Goal: Register for event/course

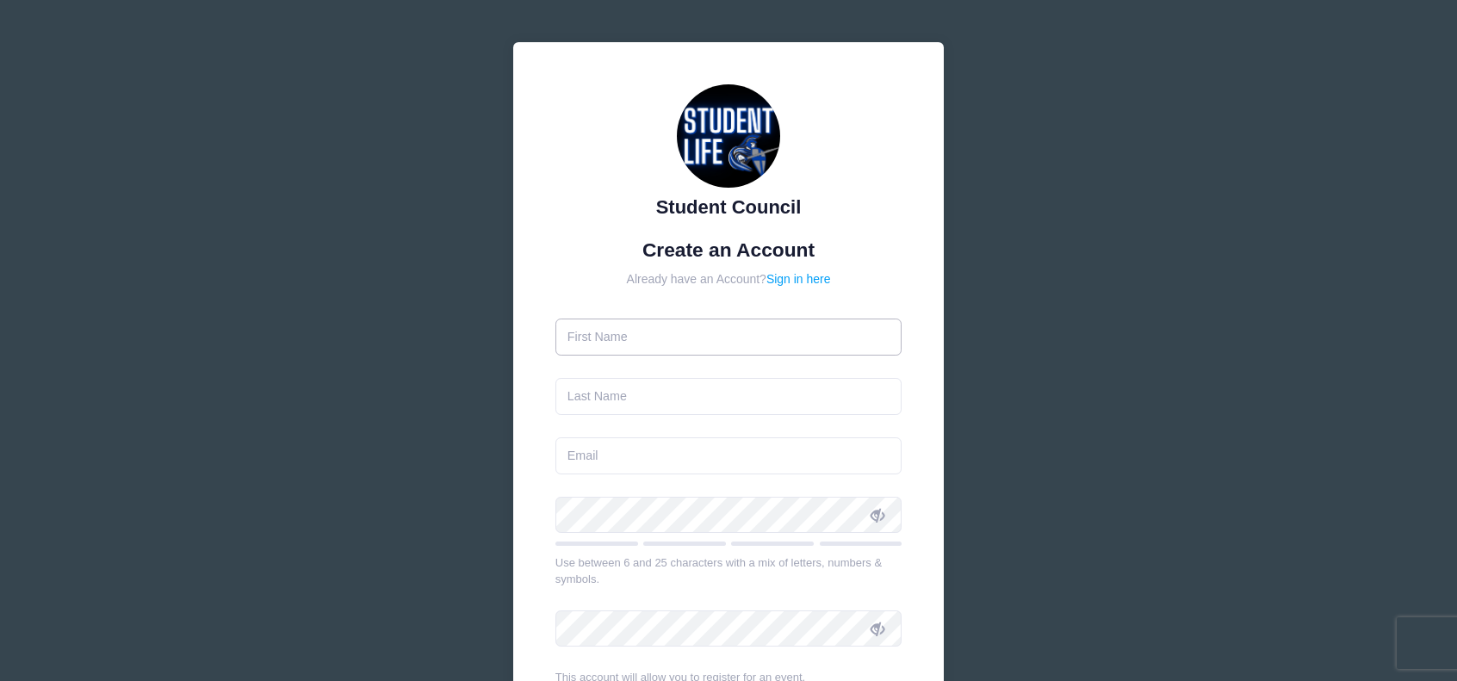
click at [771, 328] on input "text" at bounding box center [728, 337] width 347 height 37
type input "[PERSON_NAME]"
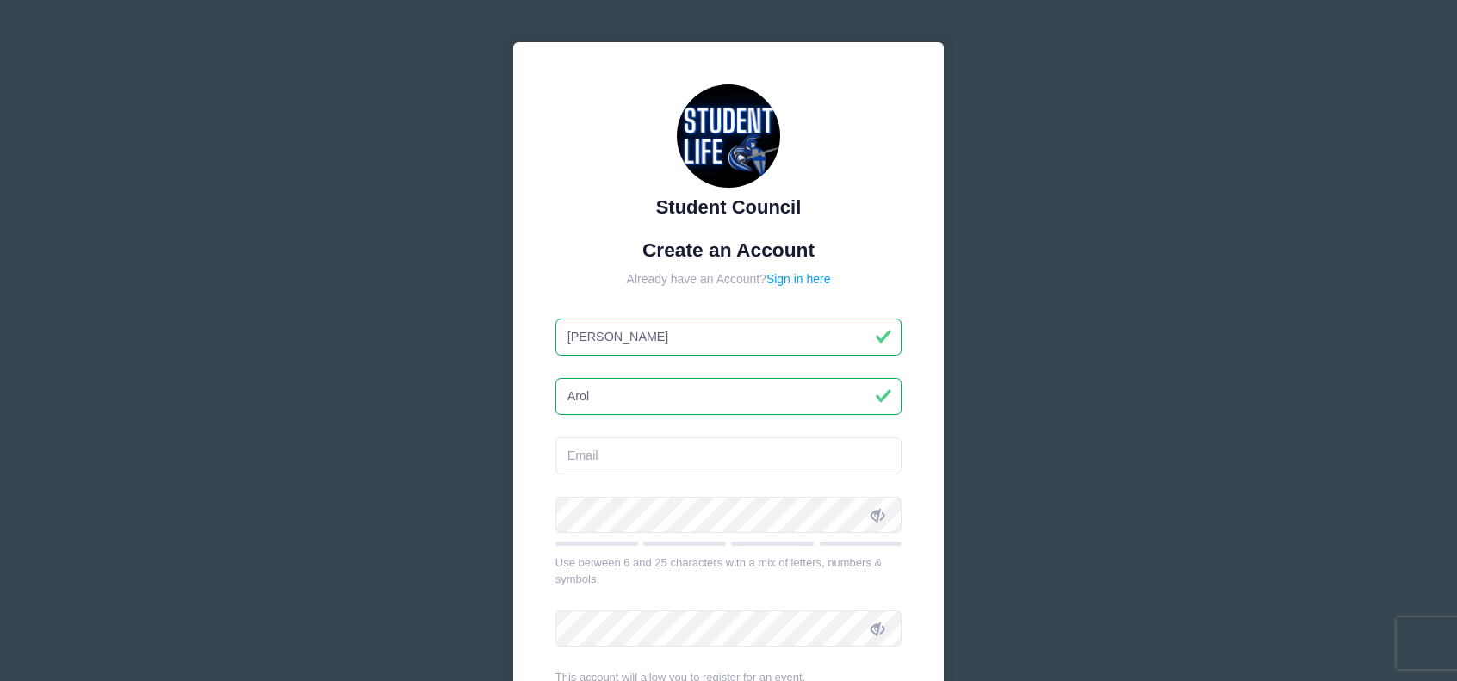
type input "[PERSON_NAME]"
type input "[EMAIL_ADDRESS][DOMAIN_NAME]"
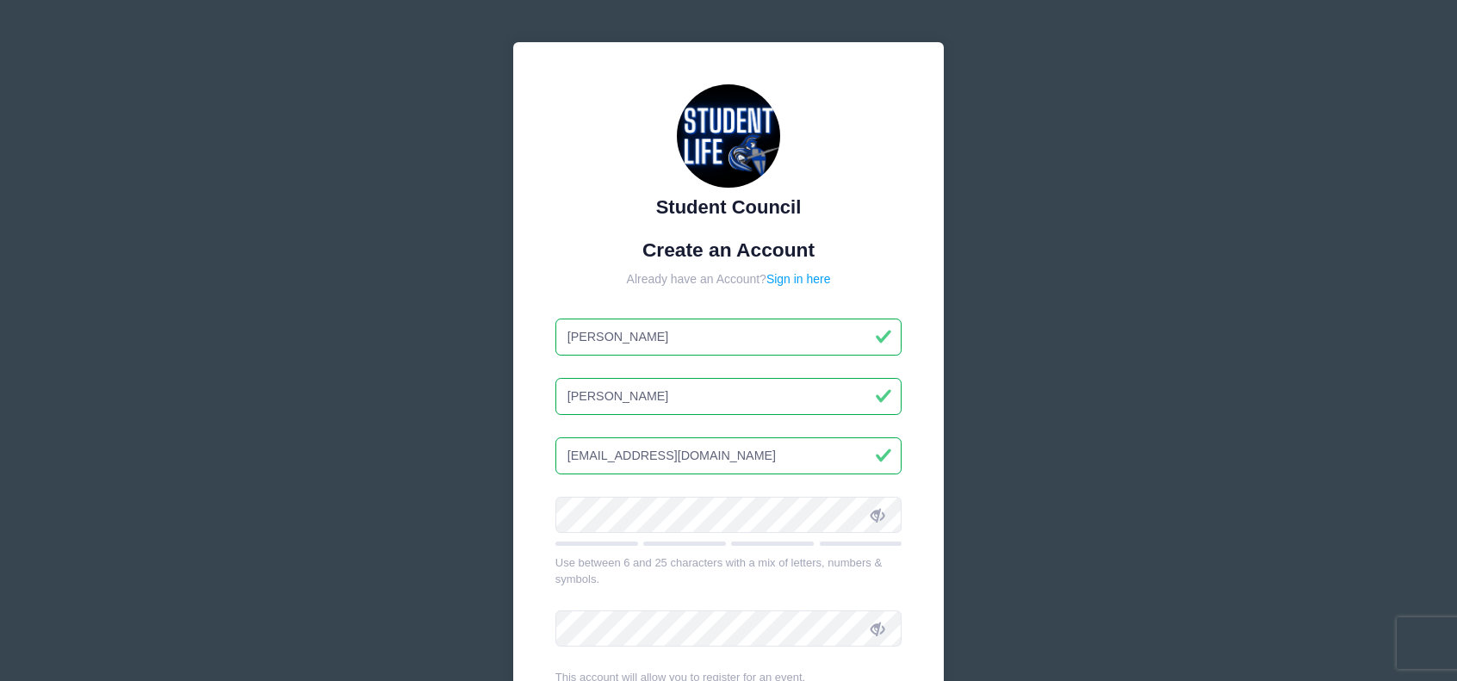
type input "[PERSON_NAME]"
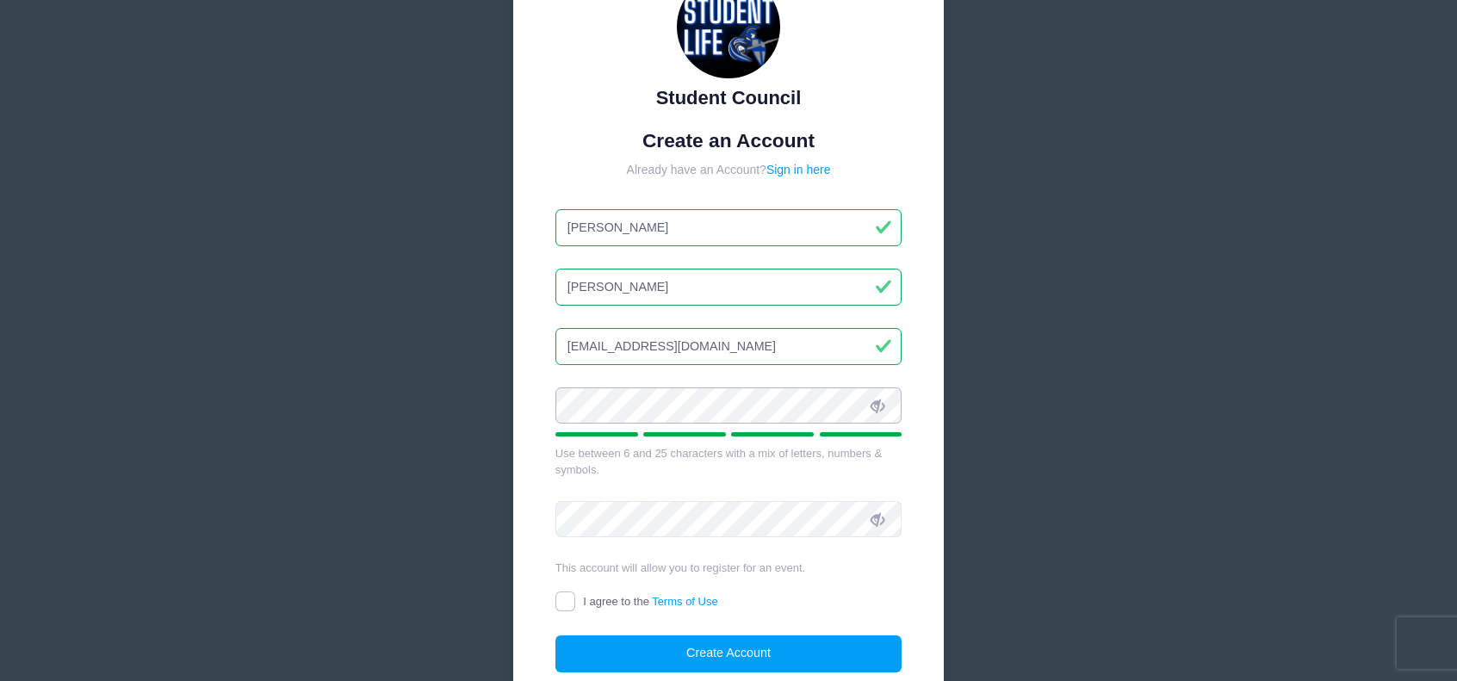
scroll to position [172, 0]
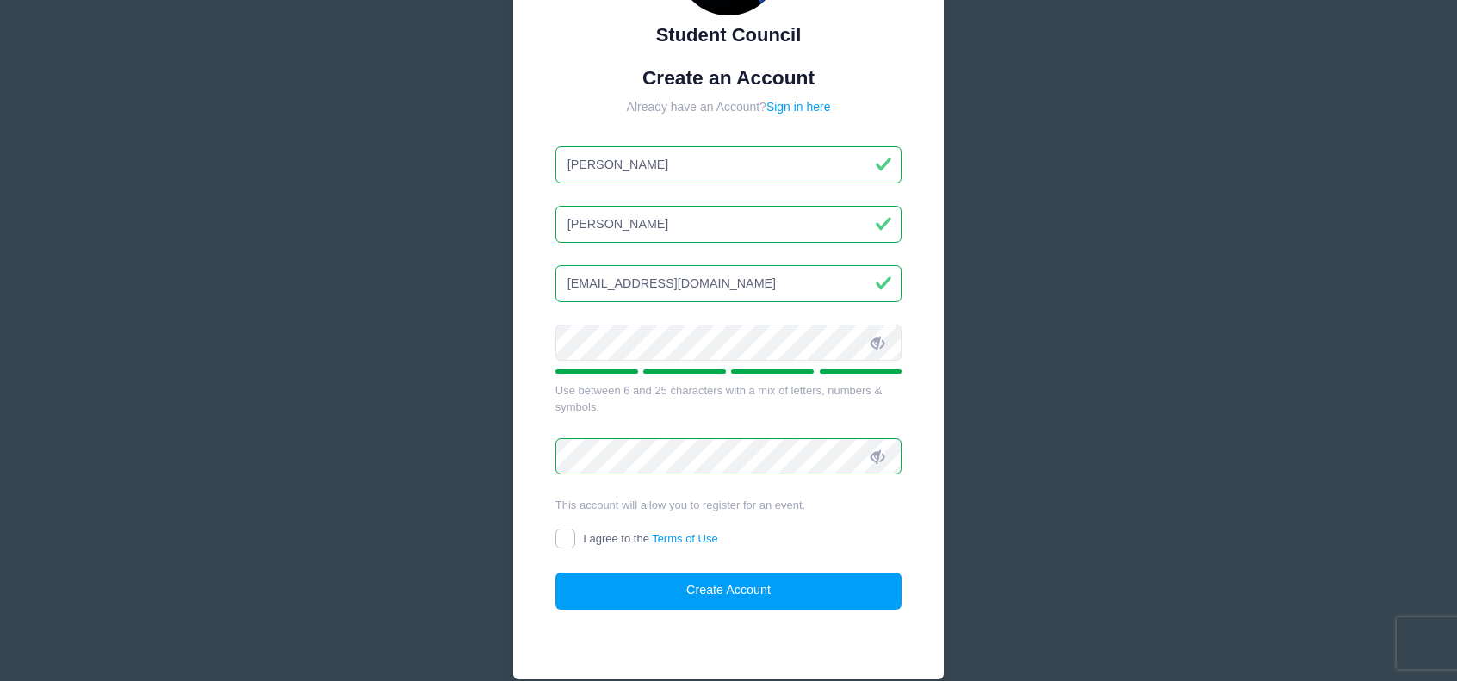
click at [569, 545] on input "I agree to the Terms of Use" at bounding box center [565, 539] width 20 height 20
checkbox input "true"
click at [738, 595] on button "Create Account" at bounding box center [728, 591] width 347 height 37
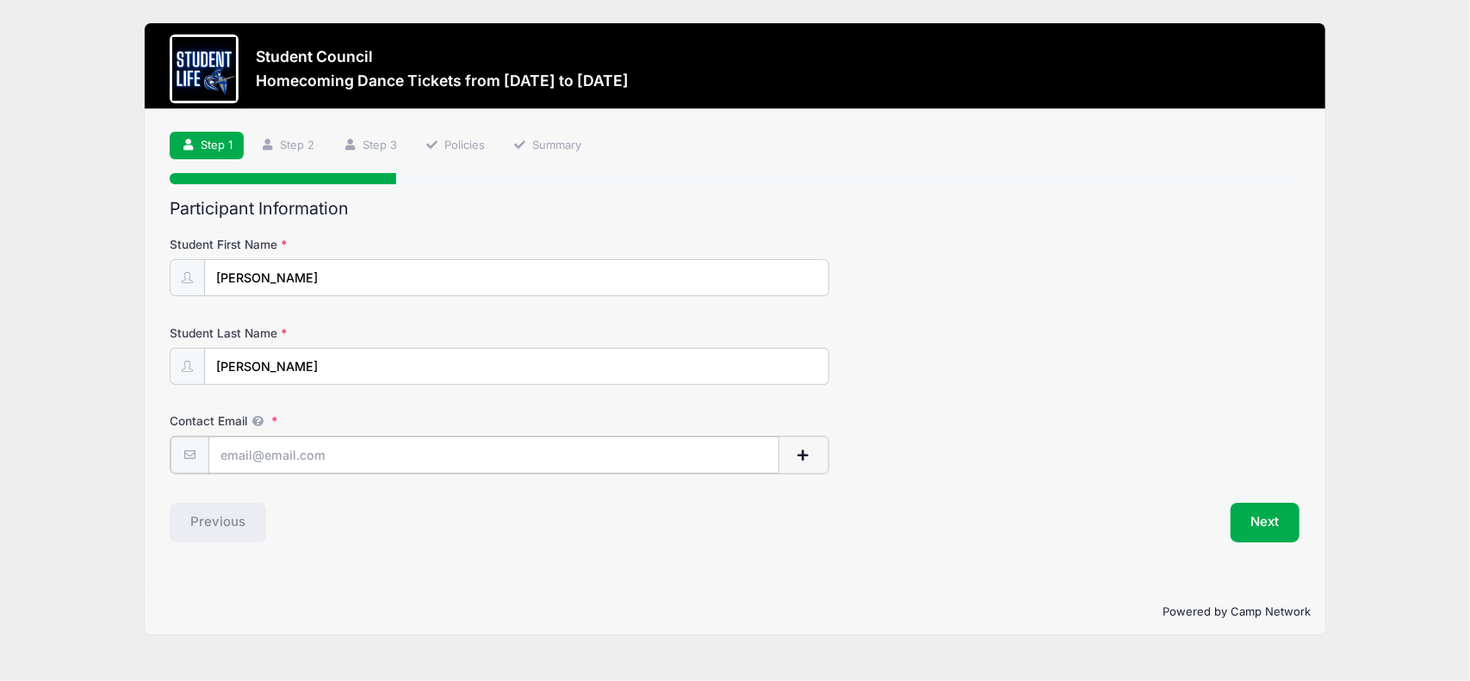
click at [347, 450] on input "Contact Email" at bounding box center [493, 455] width 571 height 37
type input "[EMAIL_ADDRESS][DOMAIN_NAME]"
click at [1250, 519] on button "Next" at bounding box center [1265, 521] width 70 height 40
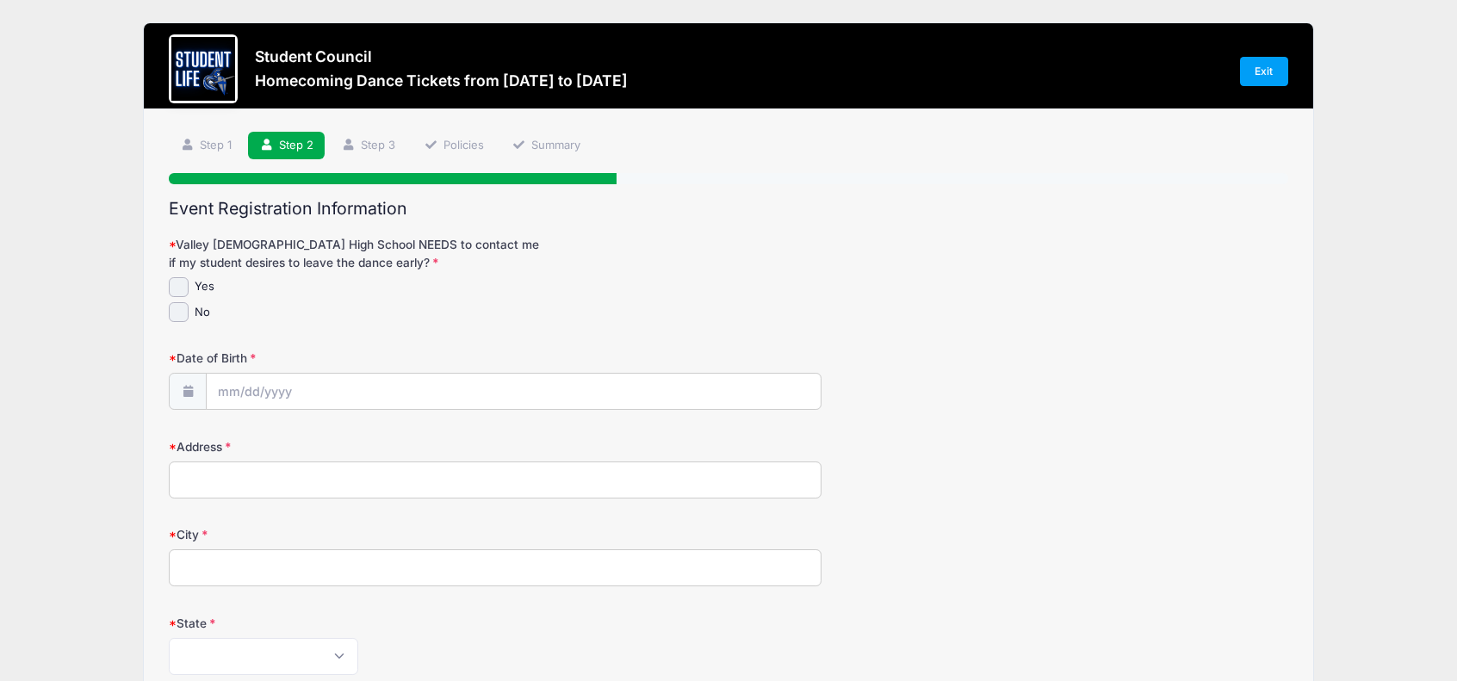
drag, startPoint x: 303, startPoint y: 271, endPoint x: 307, endPoint y: 318, distance: 46.7
drag, startPoint x: 307, startPoint y: 318, endPoint x: 262, endPoint y: 319, distance: 45.7
click at [262, 319] on div "No" at bounding box center [495, 312] width 653 height 20
click at [177, 311] on input "No" at bounding box center [179, 312] width 20 height 20
checkbox input "true"
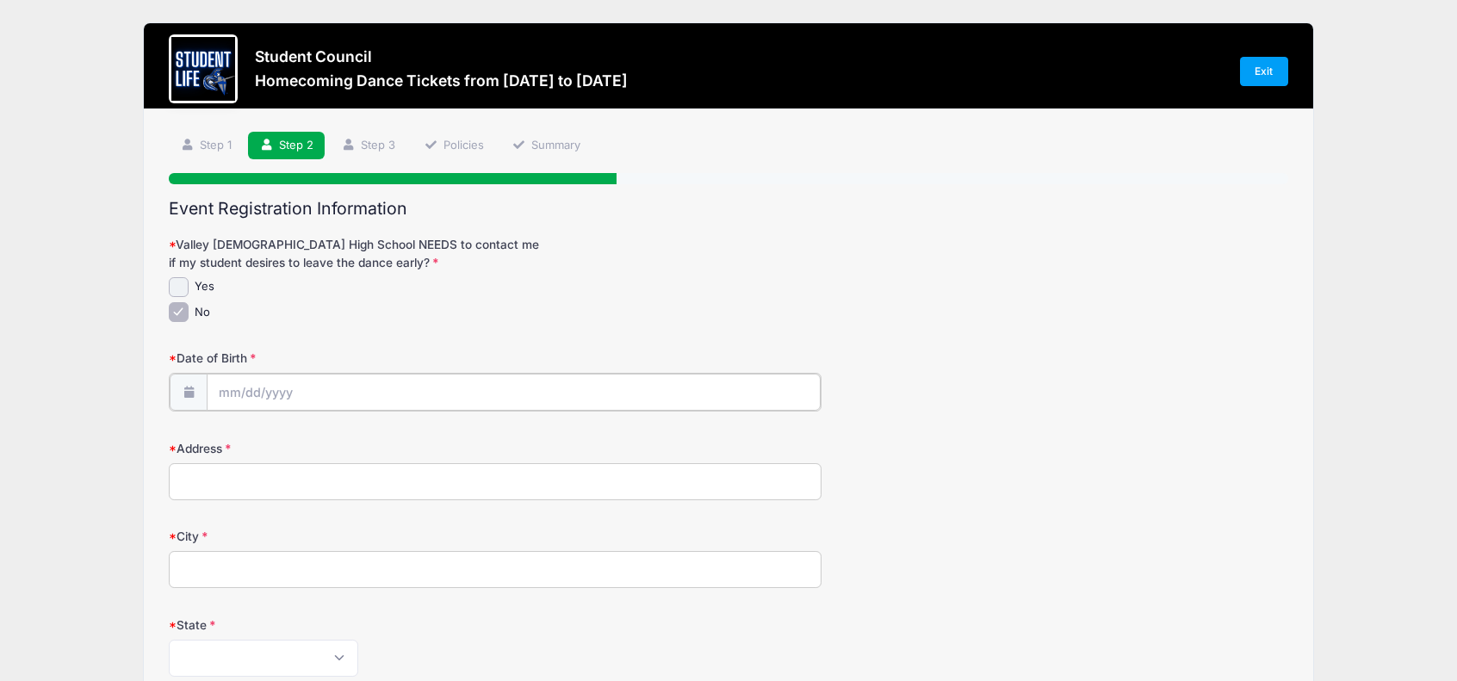
click at [261, 389] on input "Date of Birth" at bounding box center [514, 392] width 614 height 37
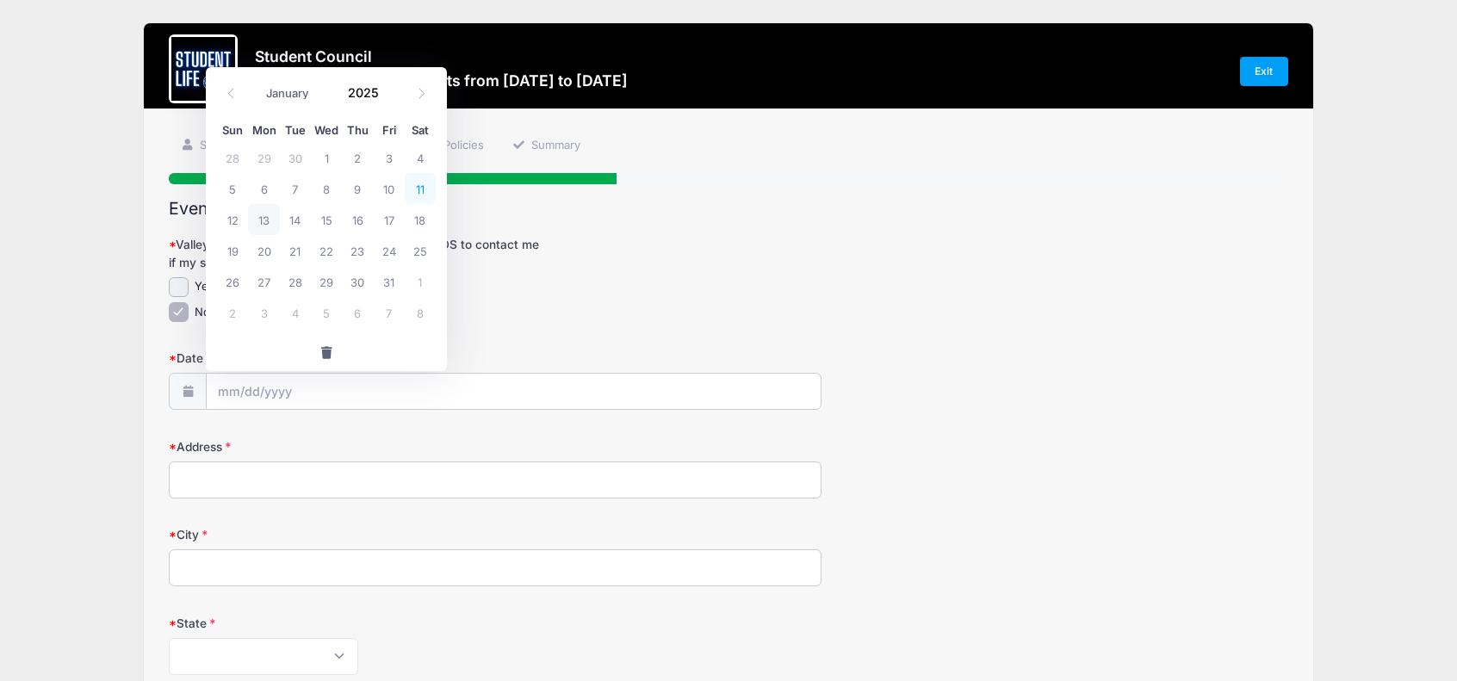
click at [415, 185] on span "11" at bounding box center [420, 188] width 31 height 31
type input "10/11/2025"
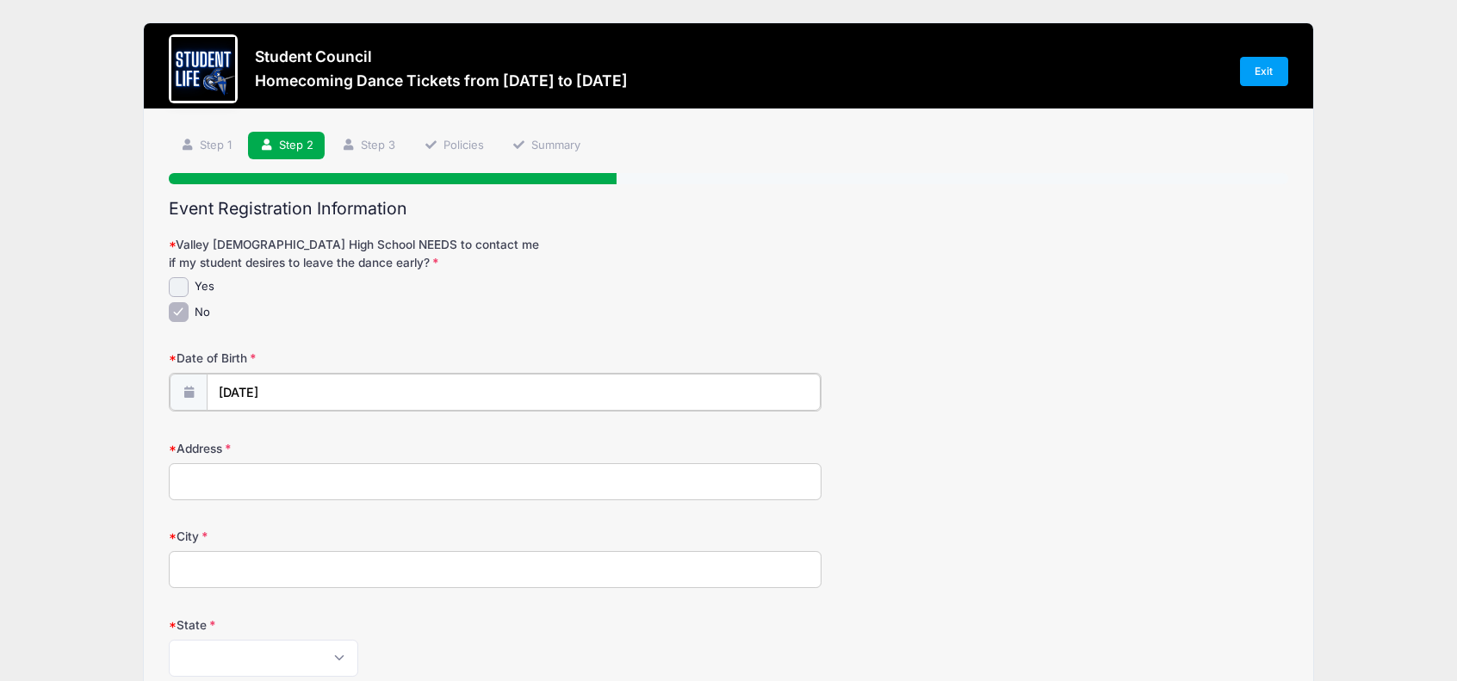
click at [324, 393] on input "10/11/2025" at bounding box center [514, 392] width 614 height 37
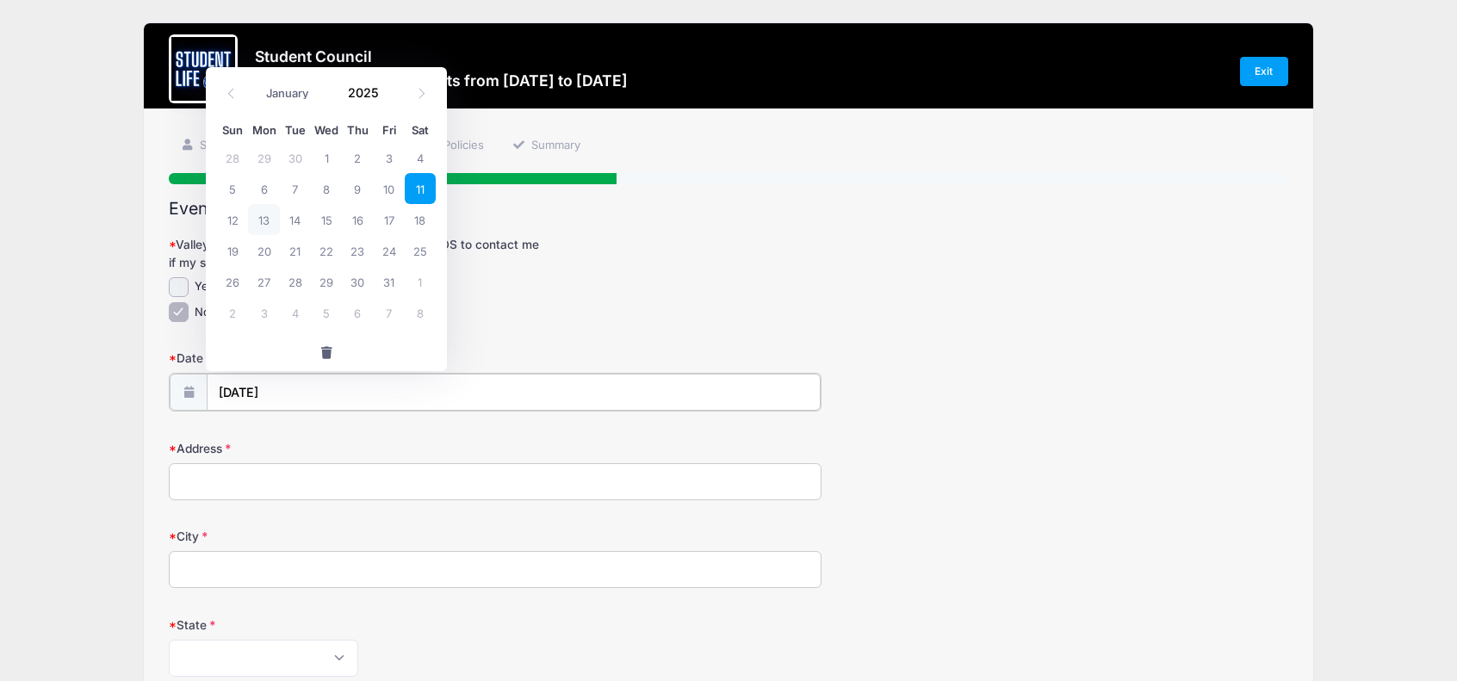
click at [241, 391] on input "10/11/2025" at bounding box center [514, 392] width 614 height 37
click at [391, 89] on span at bounding box center [389, 85] width 12 height 13
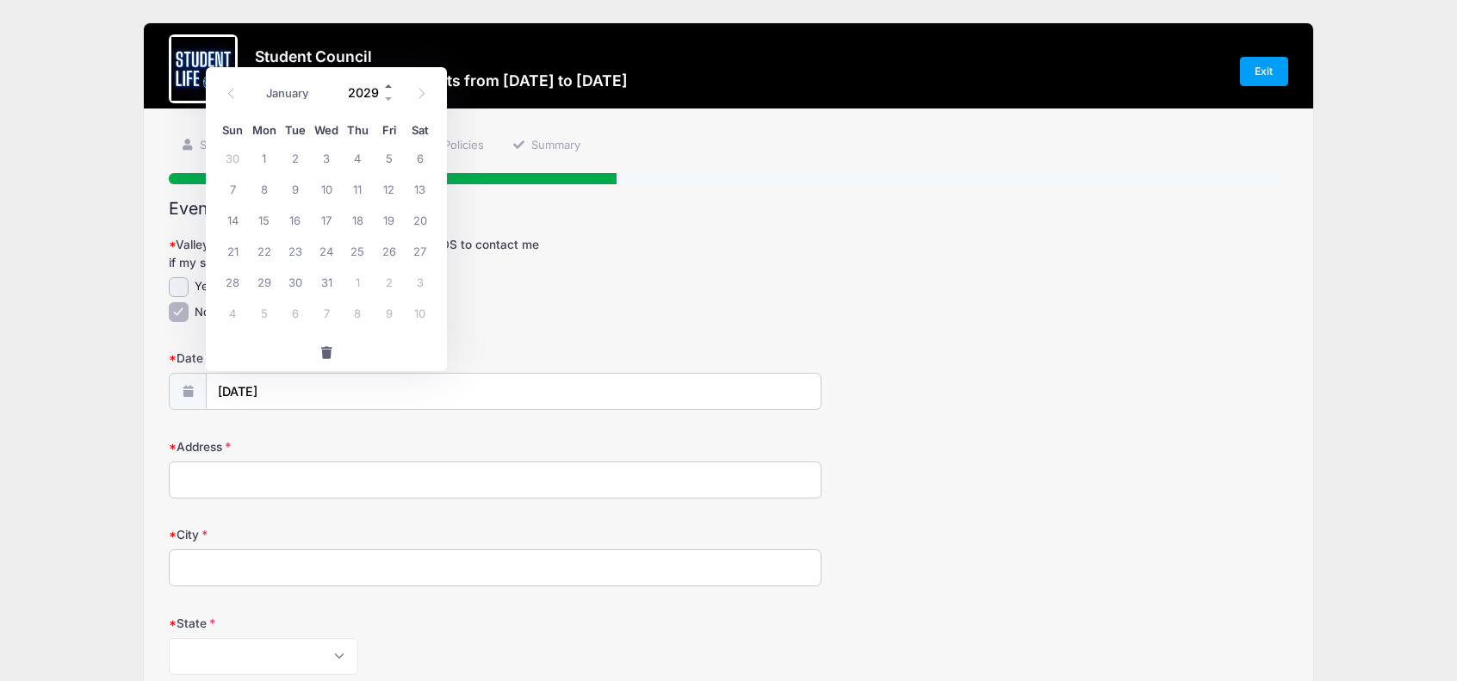
click at [391, 89] on span at bounding box center [389, 85] width 12 height 13
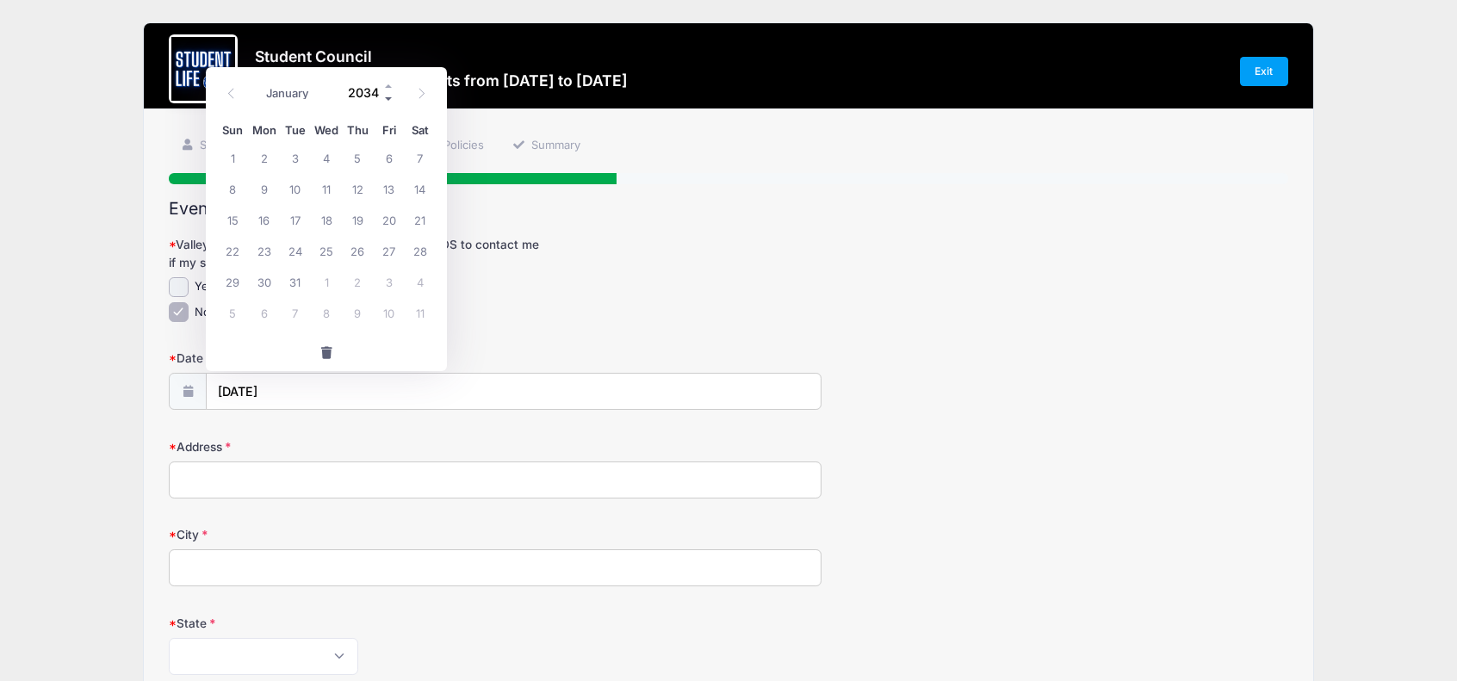
click at [391, 102] on span at bounding box center [389, 98] width 12 height 13
click at [389, 99] on span at bounding box center [389, 98] width 12 height 13
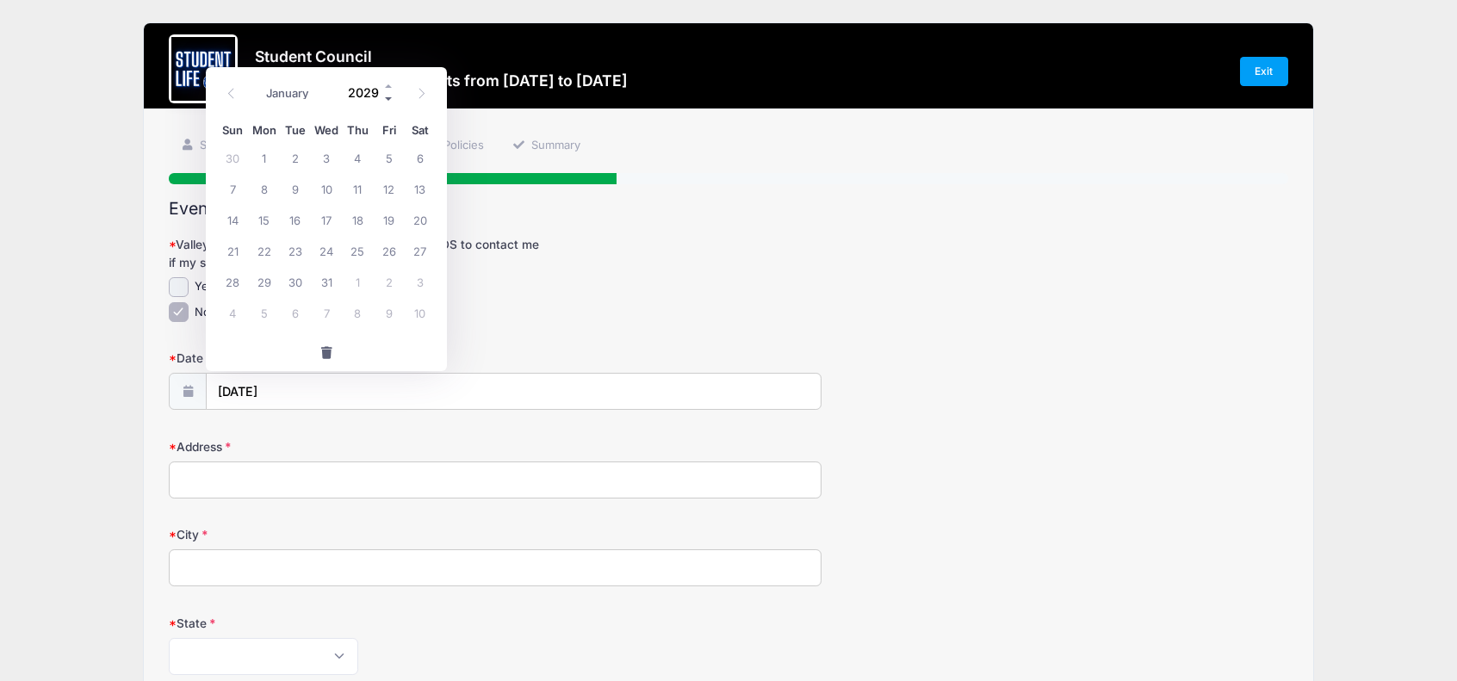
click at [389, 99] on span at bounding box center [389, 98] width 12 height 13
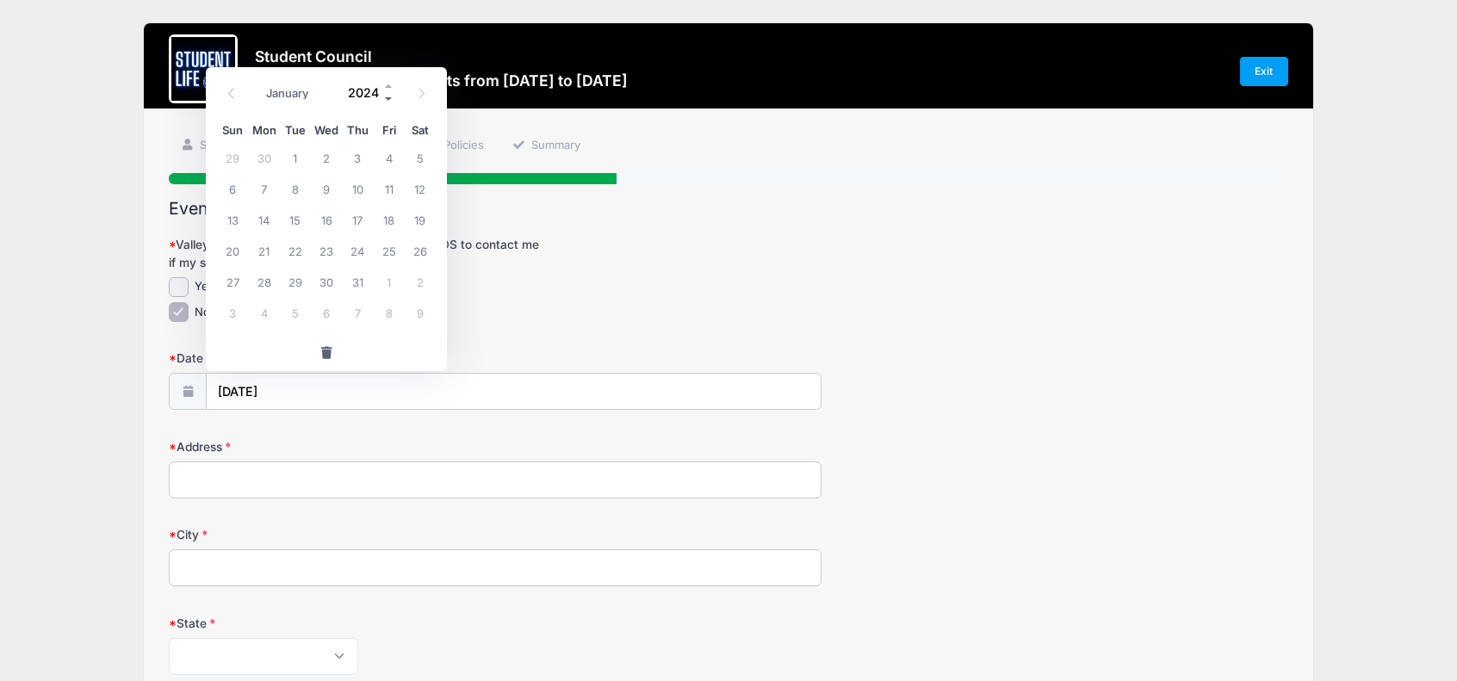
click at [389, 99] on span at bounding box center [389, 98] width 12 height 13
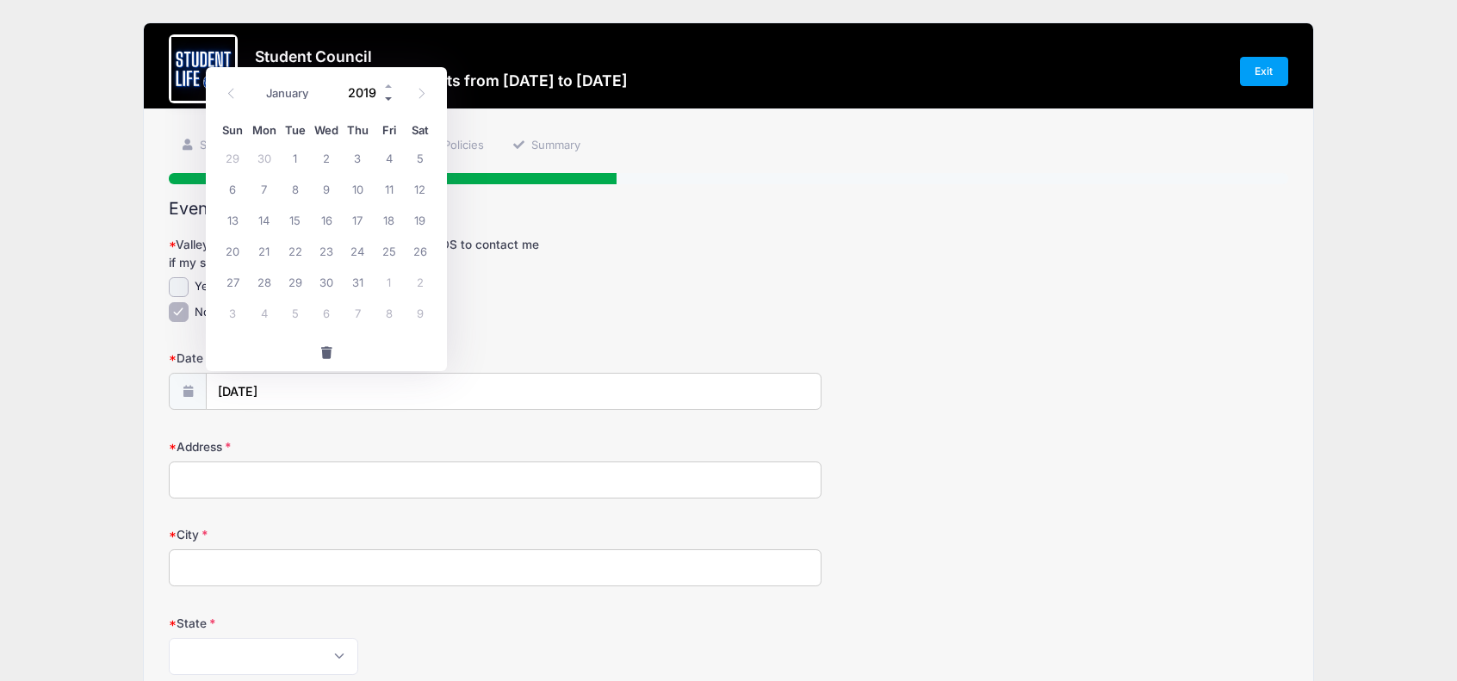
click at [389, 99] on span at bounding box center [389, 98] width 12 height 13
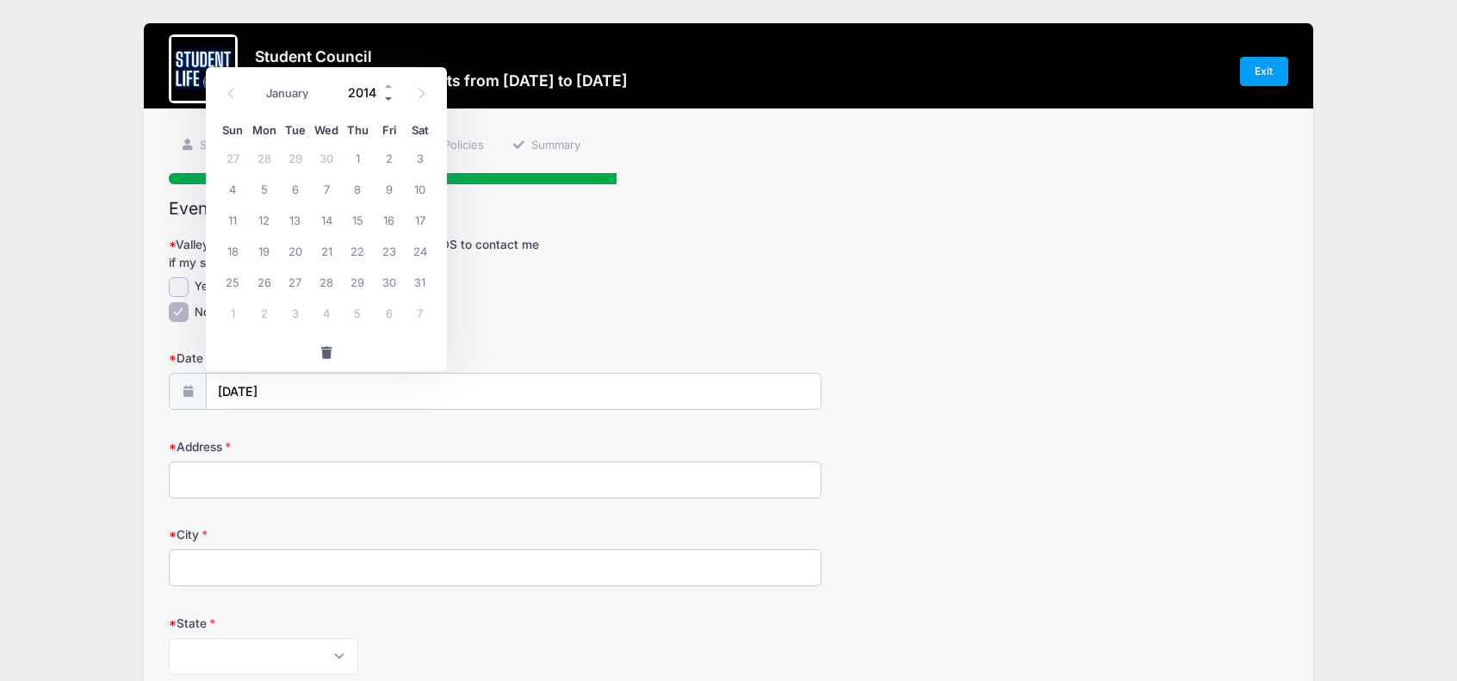
click at [389, 99] on span at bounding box center [389, 98] width 12 height 13
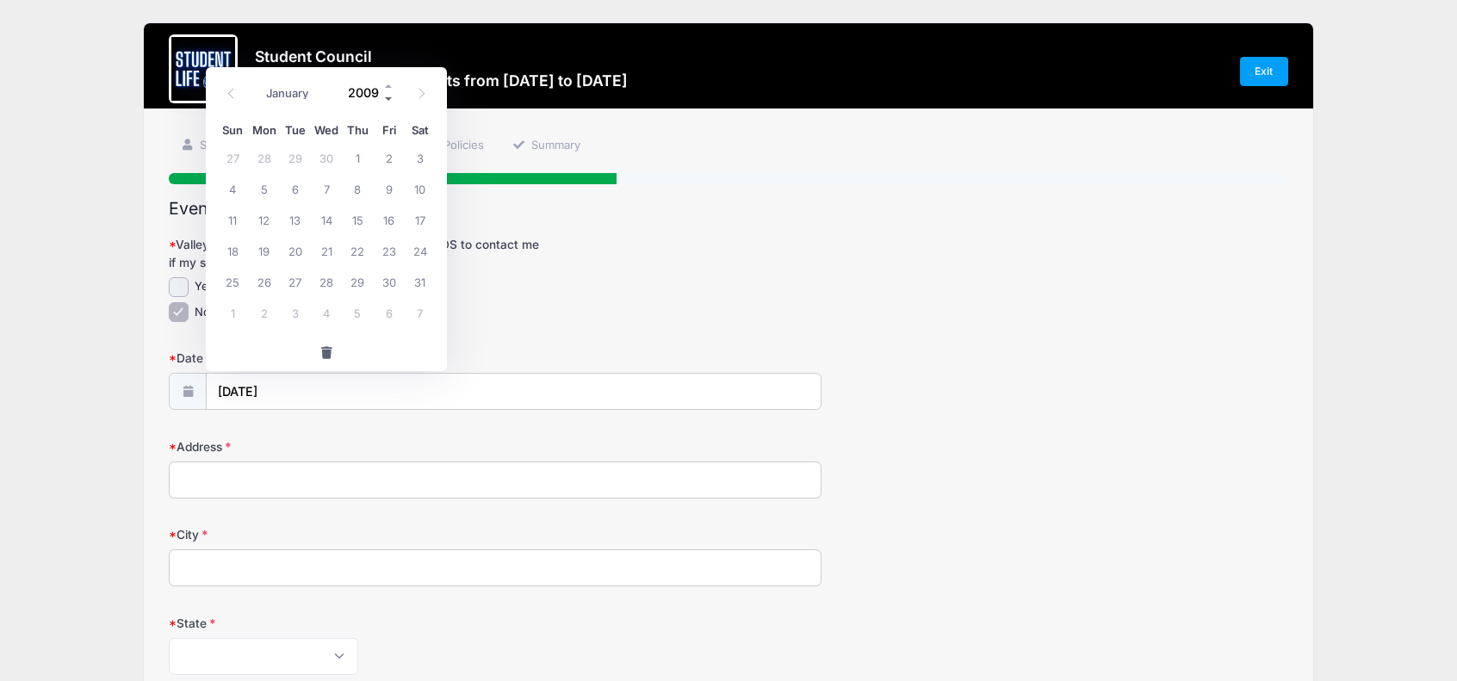
click at [389, 99] on span at bounding box center [389, 98] width 12 height 13
type input "2008"
click at [430, 90] on span at bounding box center [421, 92] width 28 height 29
select select "10"
click at [423, 251] on span "22" at bounding box center [420, 250] width 31 height 31
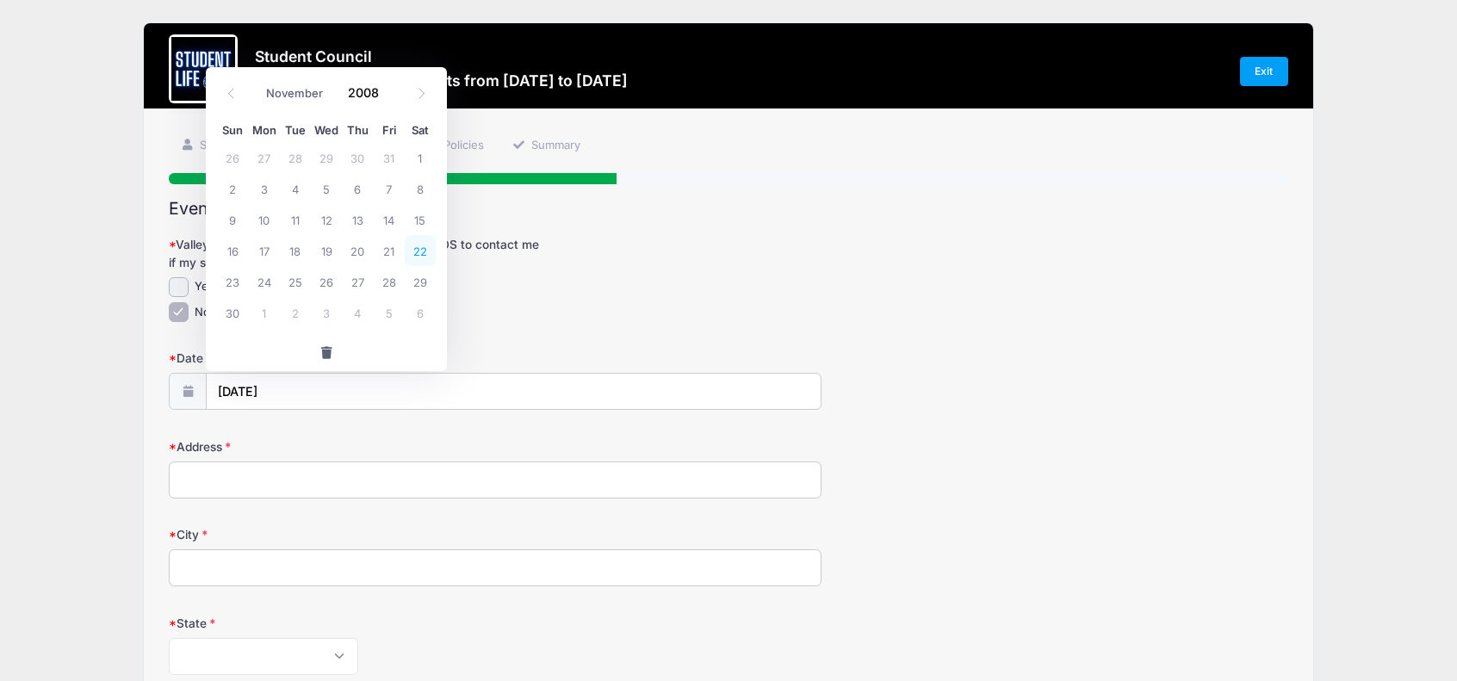
type input "11/22/2008"
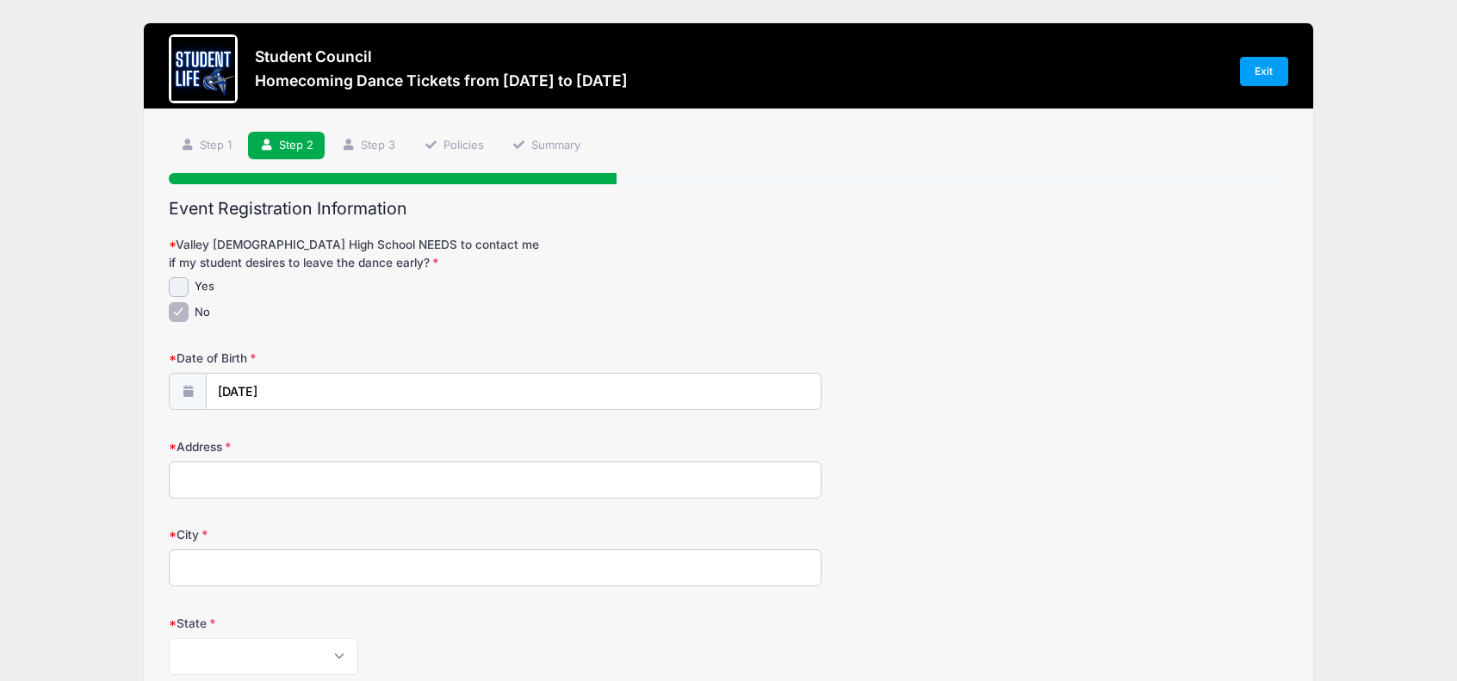
click at [308, 483] on input "Address" at bounding box center [495, 479] width 653 height 37
type input "6923 West Ivanhoe Street"
type input "Chandler"
select select "AZ"
type input "85226"
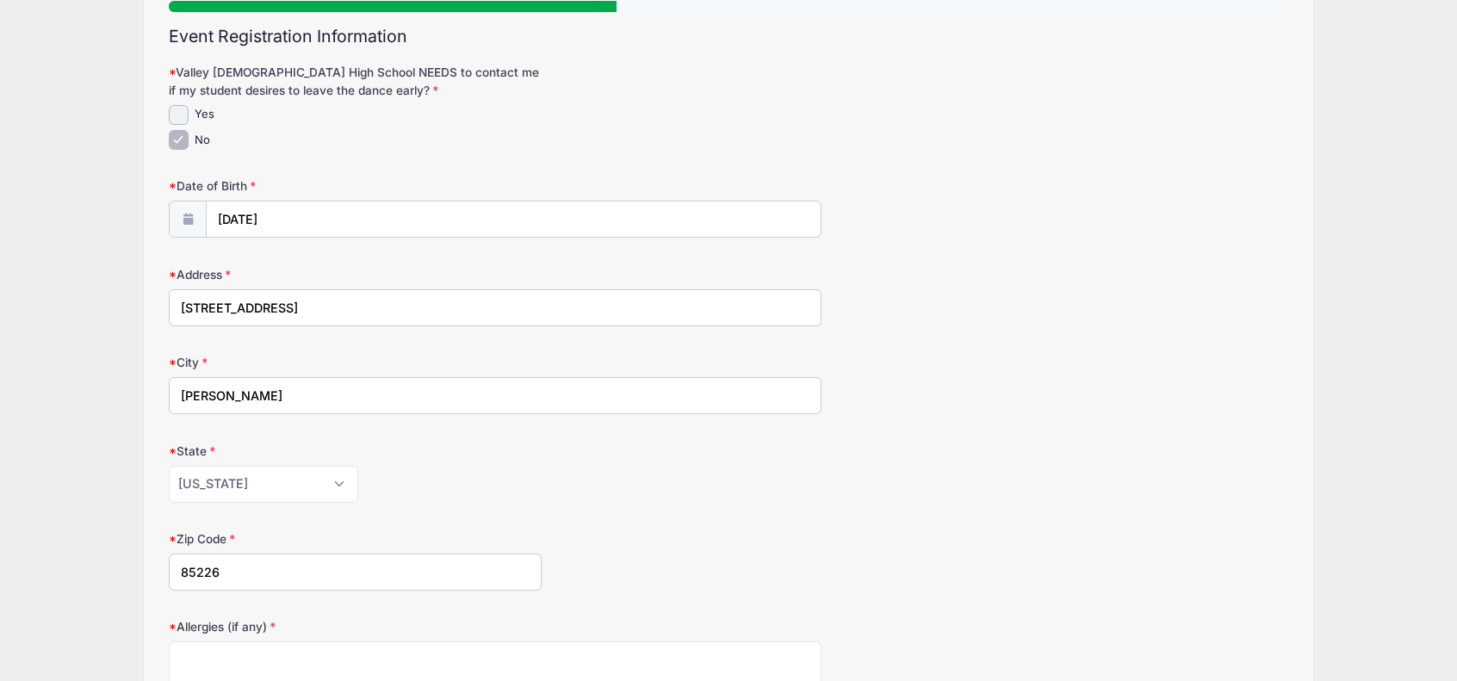
scroll to position [344, 0]
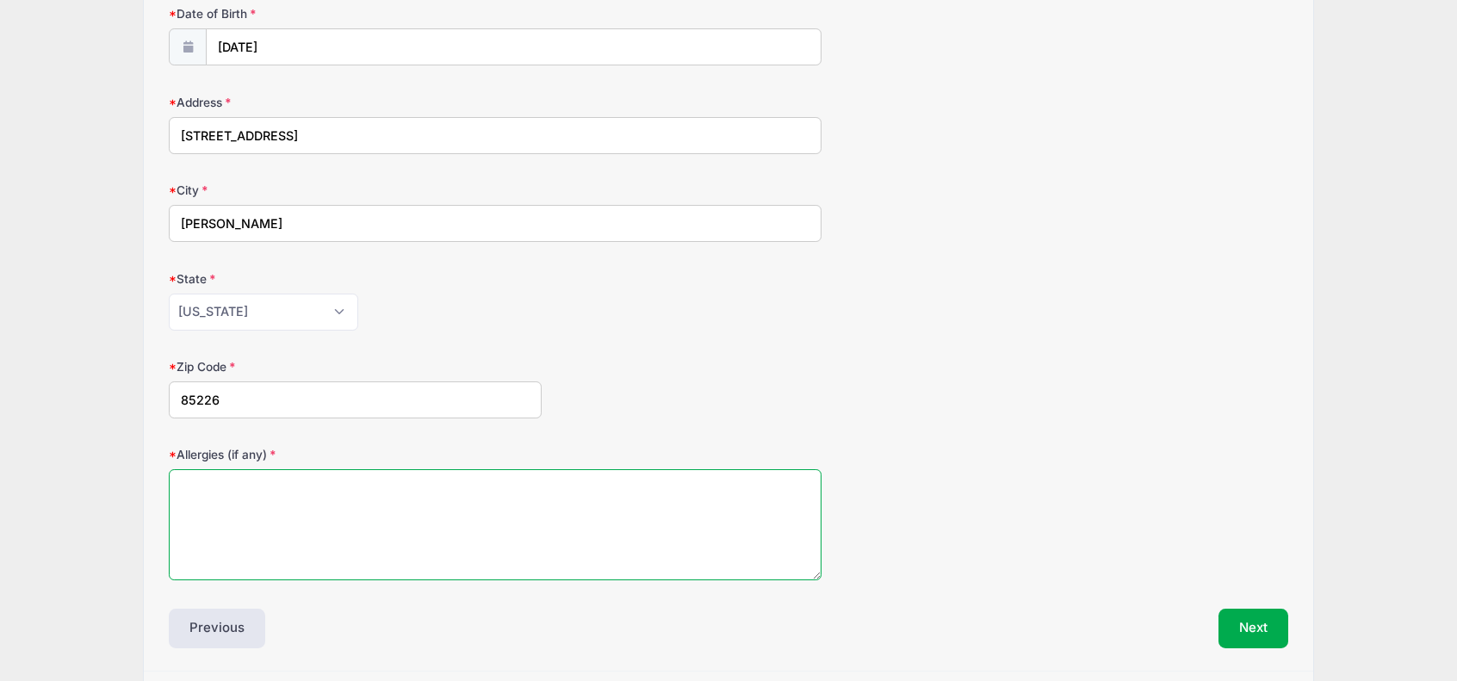
click at [435, 500] on textarea "Allergies (if any)" at bounding box center [495, 524] width 653 height 111
type textarea "None"
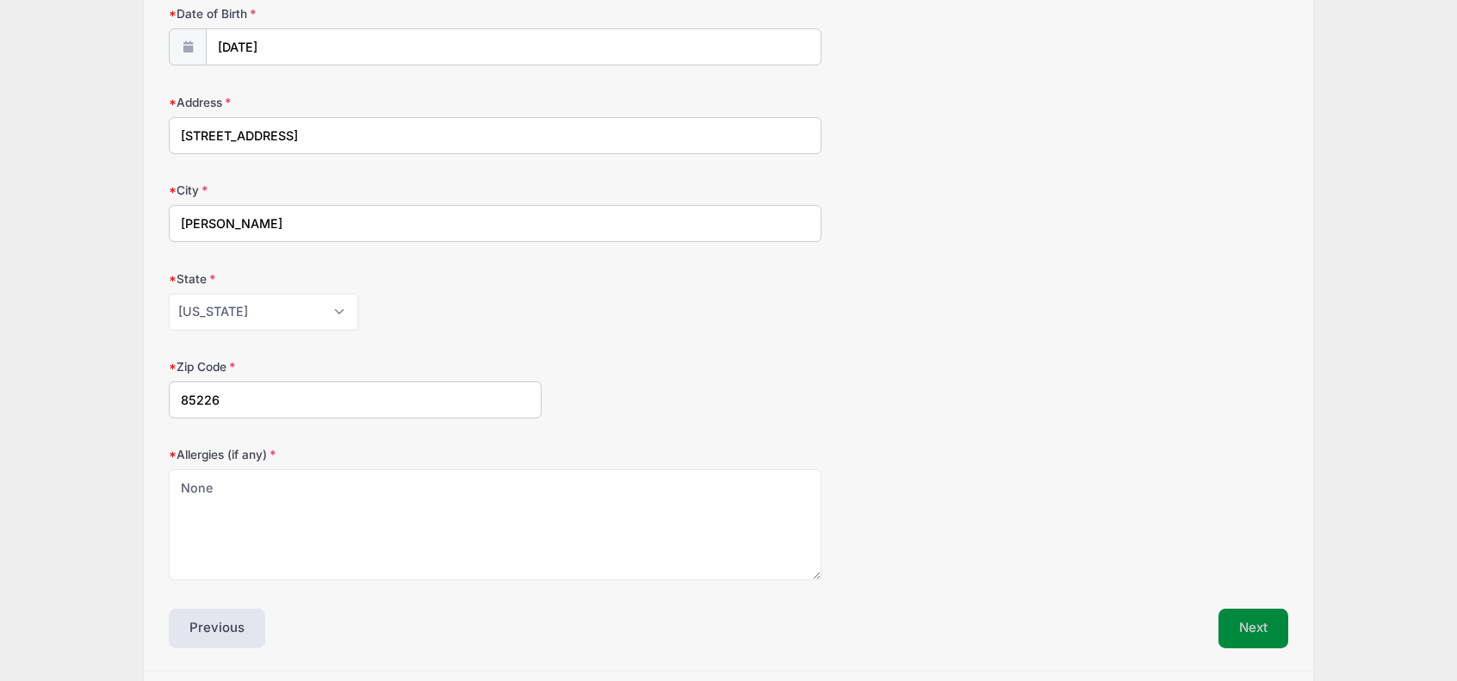
click at [1243, 622] on button "Next" at bounding box center [1253, 629] width 70 height 40
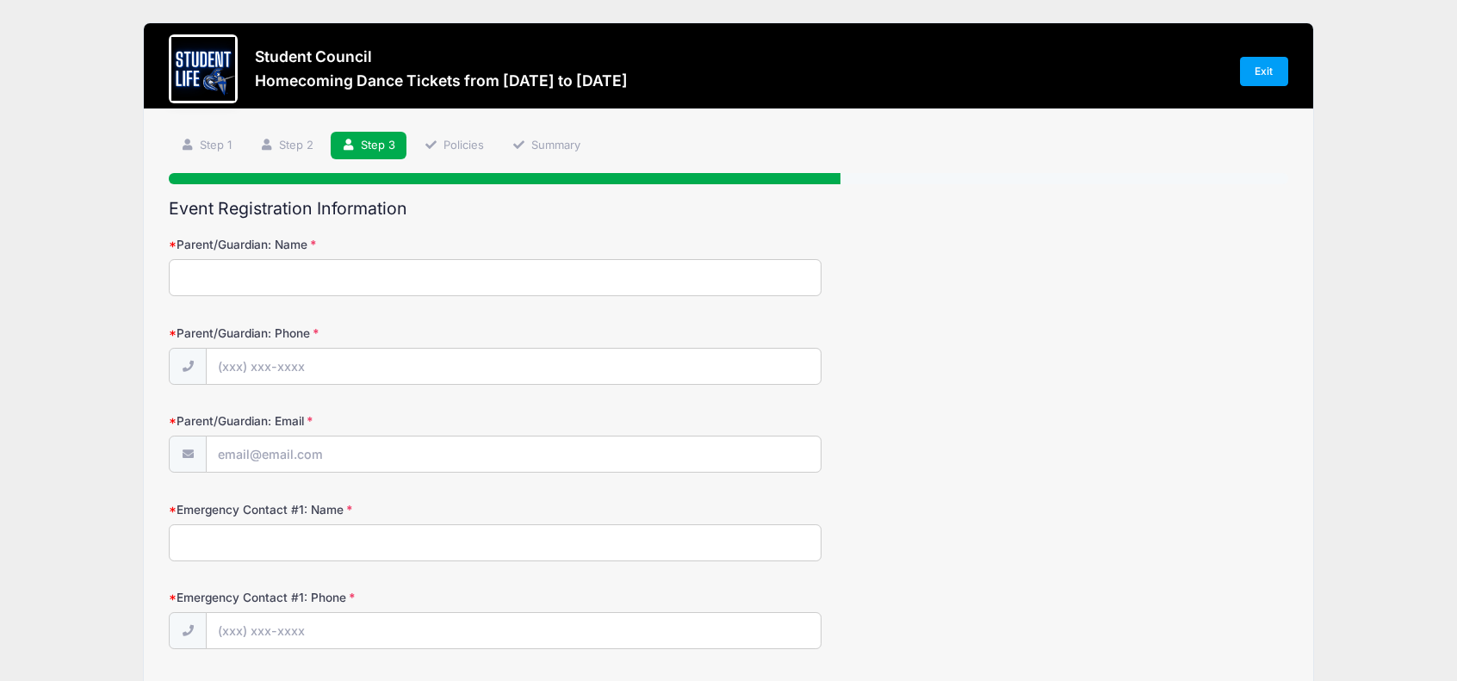
scroll to position [0, 0]
click at [268, 275] on input "Parent/Guardian: Name" at bounding box center [495, 277] width 653 height 37
type input "Paula Arold"
click at [276, 360] on input "Parent/Guardian: Phone" at bounding box center [514, 367] width 614 height 37
type input "(310) 974-2007"
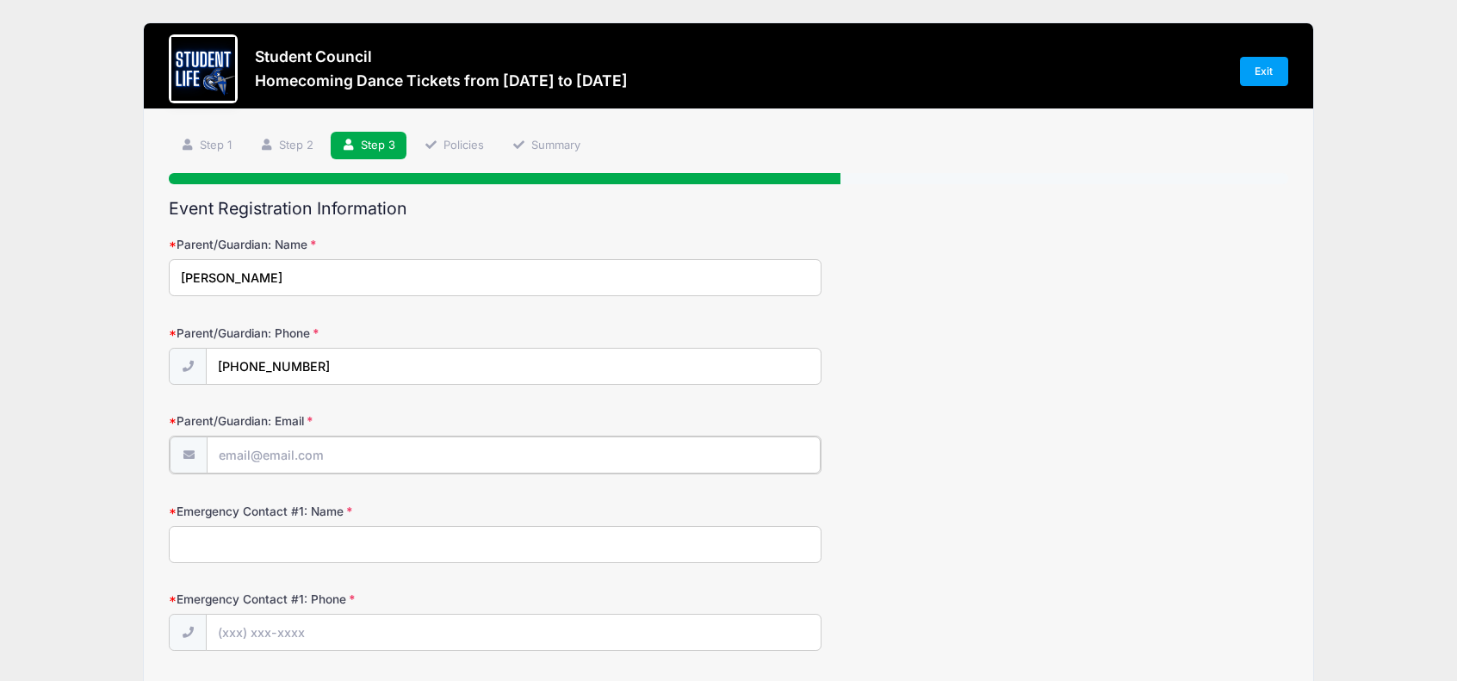
click at [263, 457] on input "Parent/Guardian: Email" at bounding box center [514, 455] width 614 height 37
type input "82psu8689@gmail.com"
click at [312, 552] on input "Emergency Contact #1: Name" at bounding box center [495, 542] width 653 height 37
type input "O"
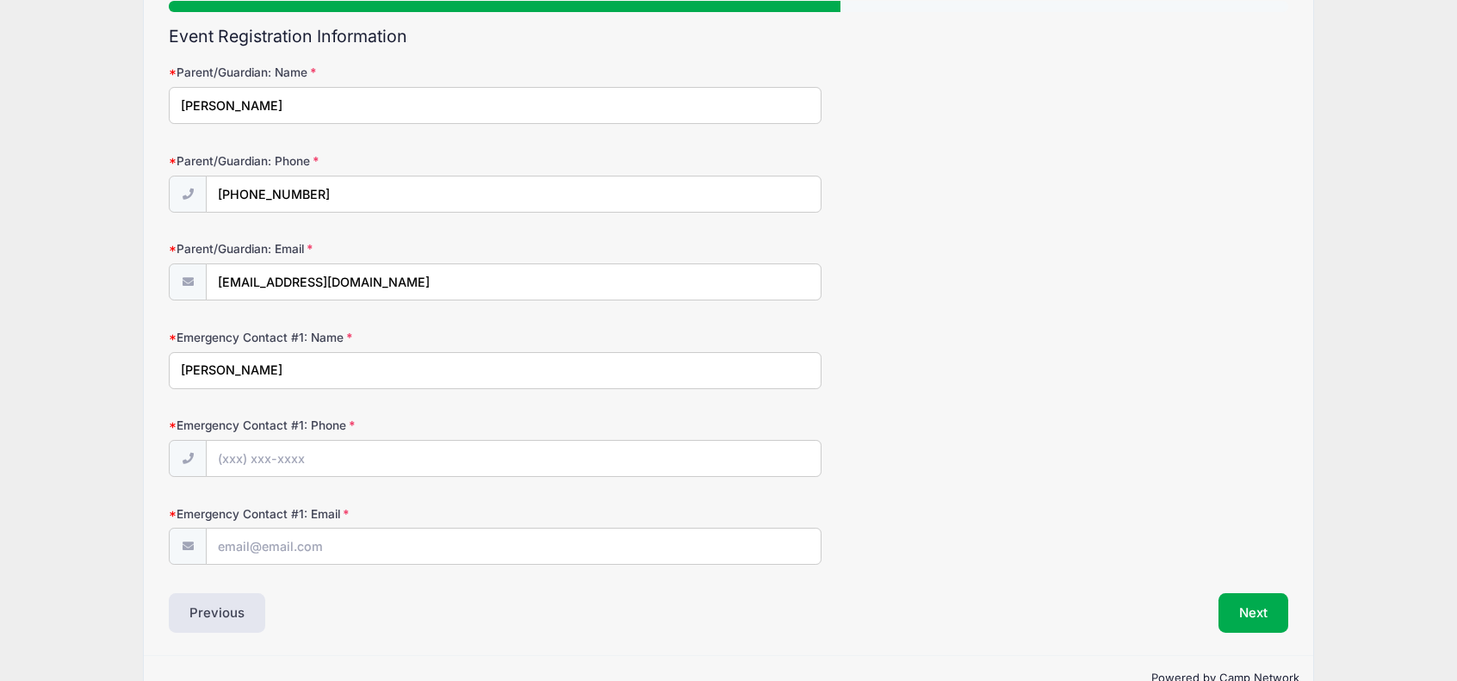
type input "Paula Arold"
click at [301, 449] on input "Emergency Contact #1: Phone" at bounding box center [514, 459] width 614 height 37
type input "(310) 974-2007"
click at [257, 548] on input "Emergency Contact #1: Email" at bounding box center [514, 547] width 614 height 37
type input "82psu8689@gmail.com"
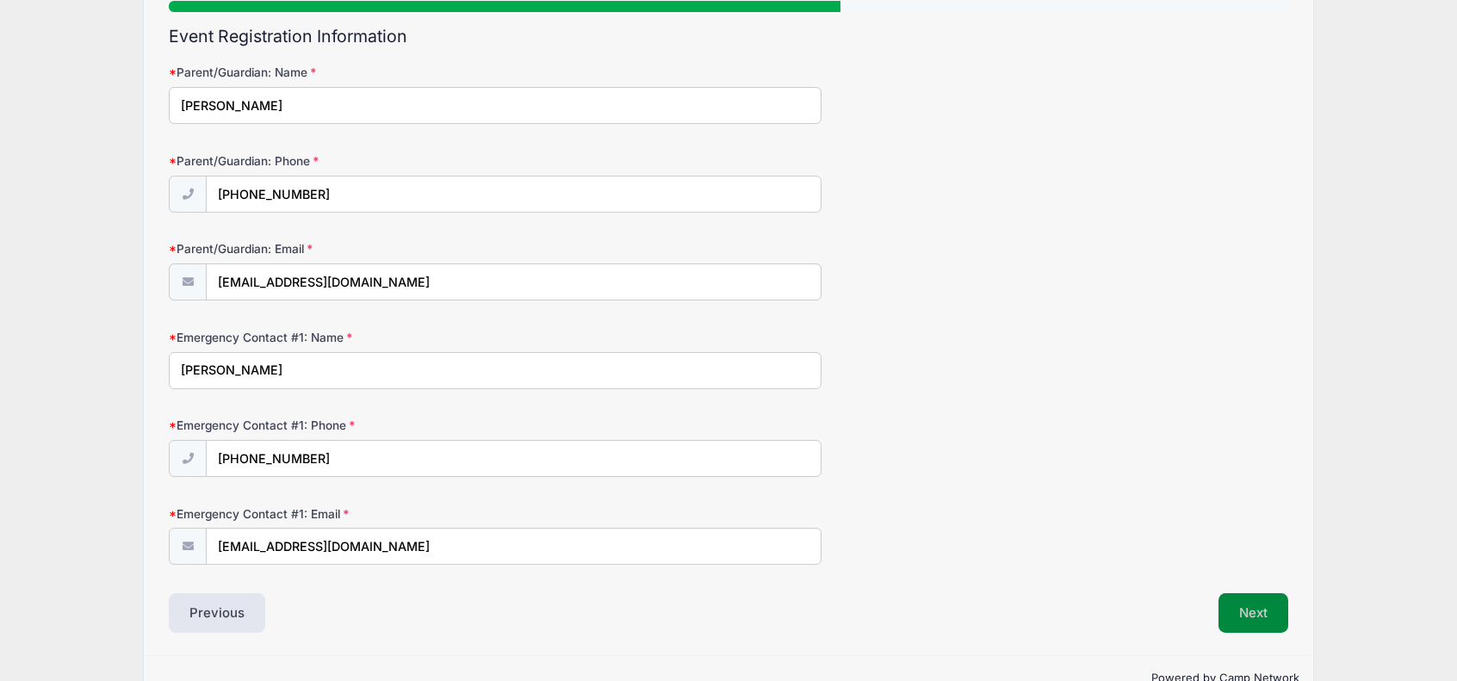
click at [1229, 612] on button "Next" at bounding box center [1253, 613] width 70 height 40
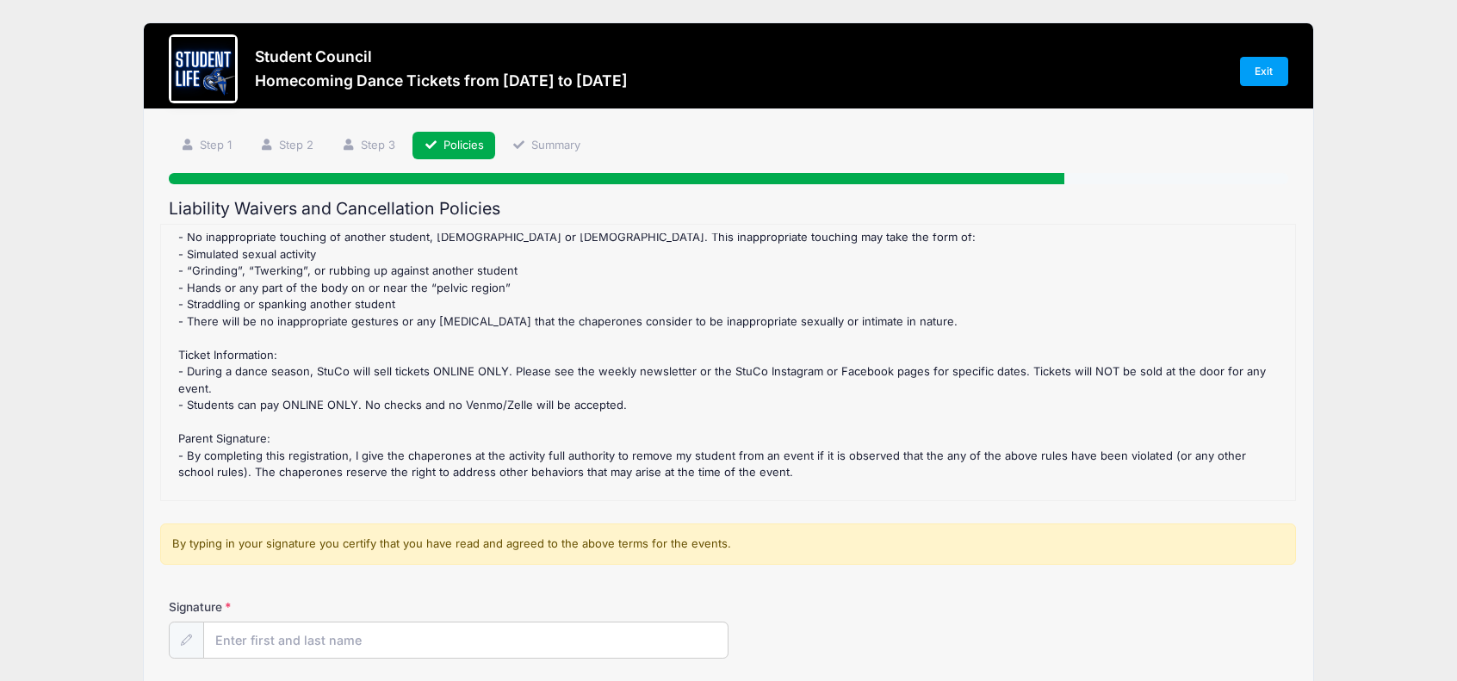
scroll to position [155, 0]
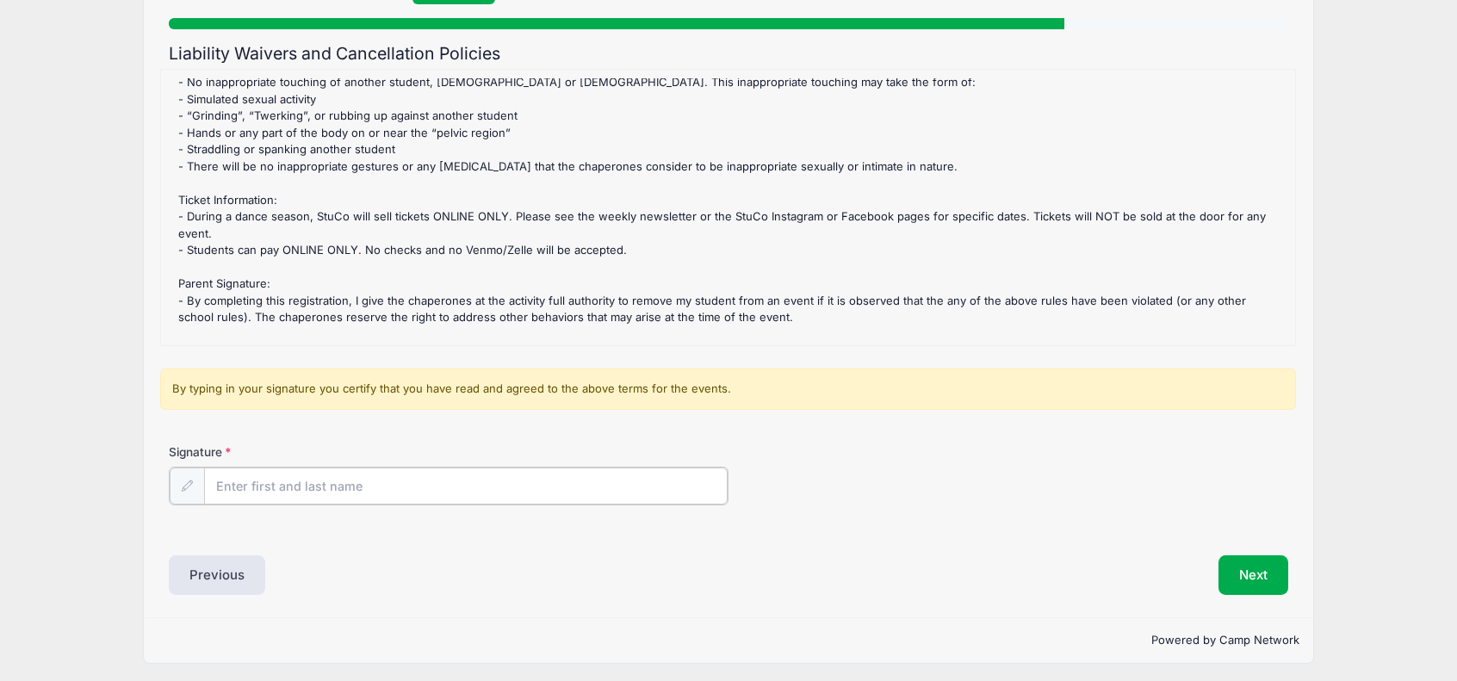
click at [374, 483] on input "Signature" at bounding box center [465, 486] width 523 height 37
type input "Paula J Arold"
click at [1225, 578] on button "Next" at bounding box center [1253, 574] width 70 height 40
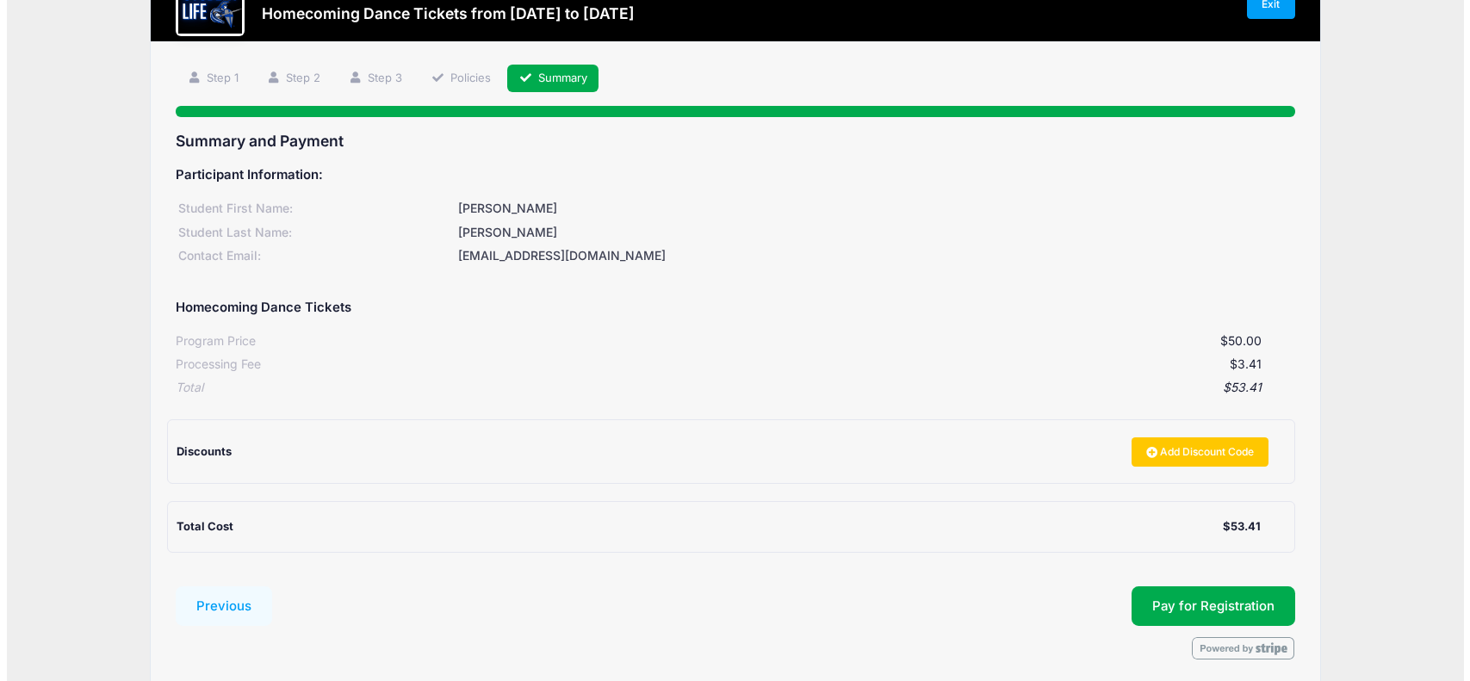
scroll to position [134, 0]
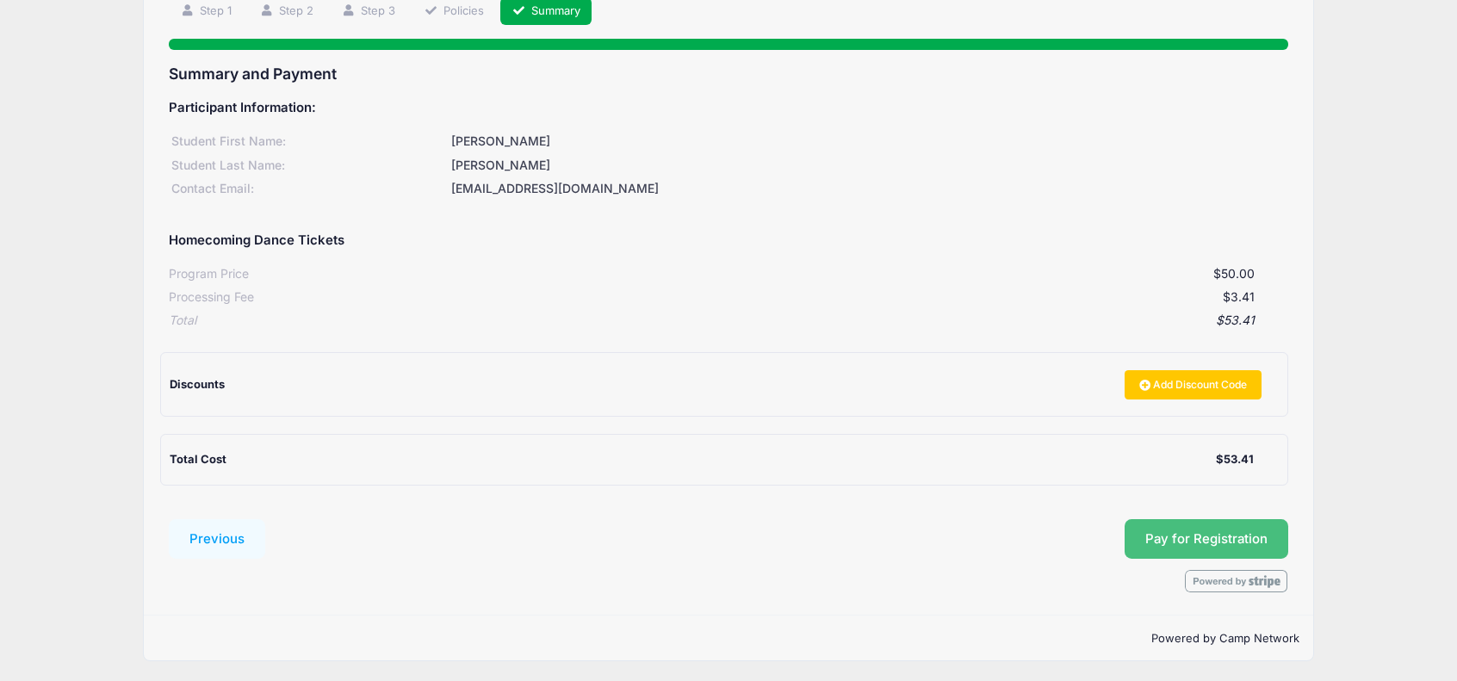
click at [1210, 533] on button "Pay for Registration" at bounding box center [1206, 539] width 164 height 40
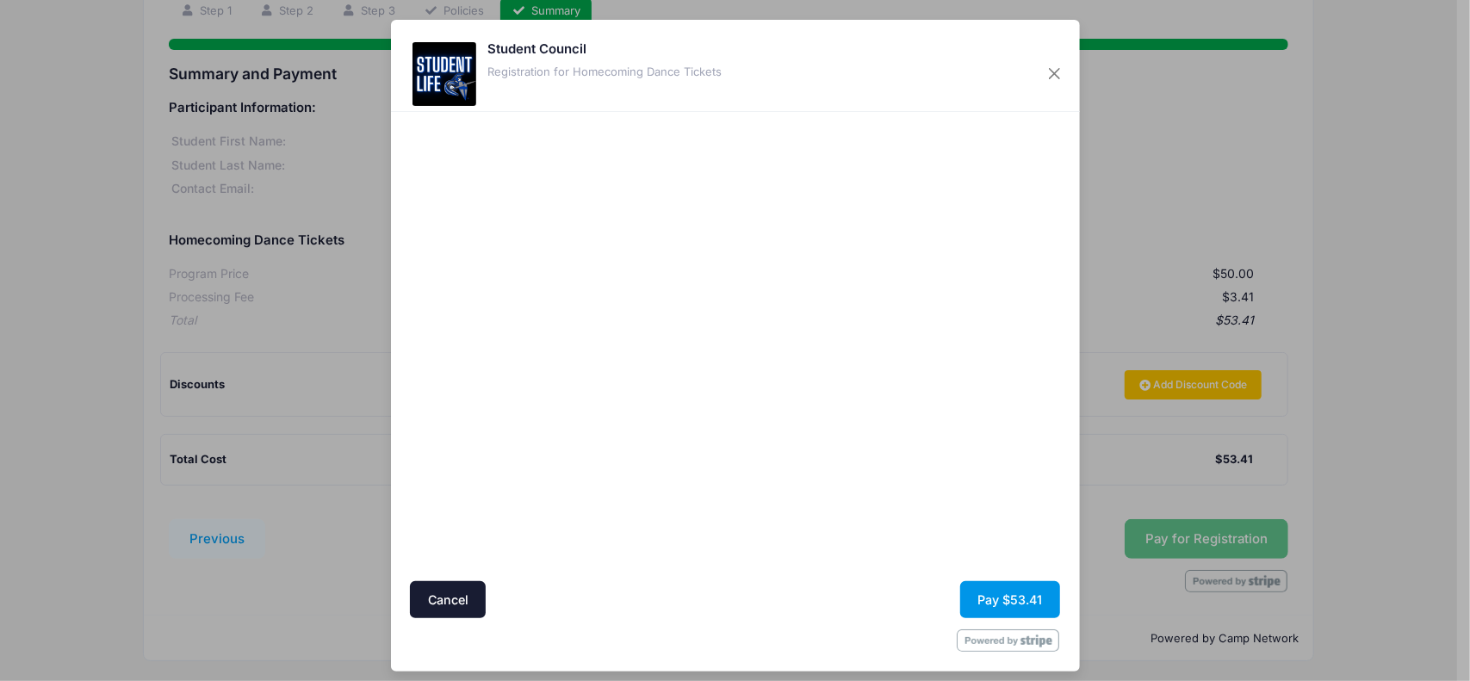
click at [981, 597] on button "Pay $53.41" at bounding box center [1010, 599] width 100 height 37
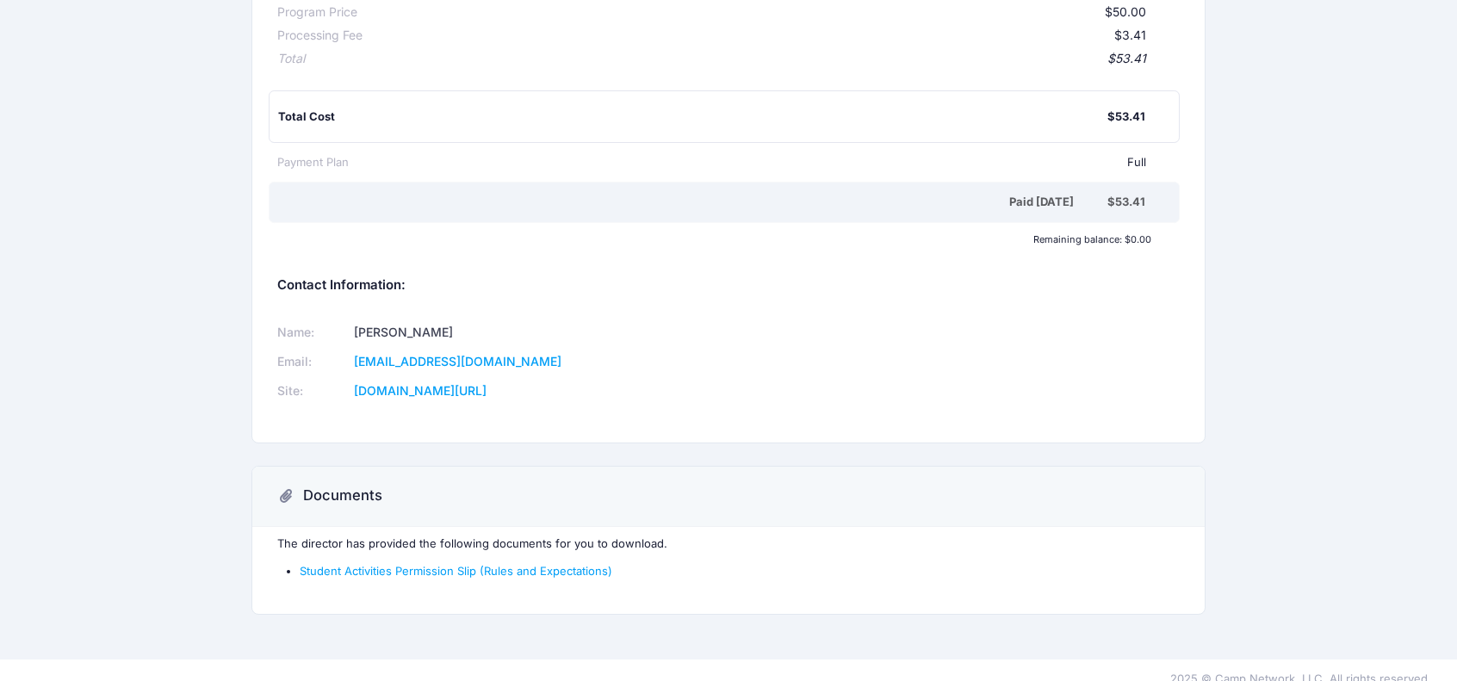
scroll to position [258, 0]
click at [464, 564] on link "Student Activities Permission Slip (Rules and Expectations)" at bounding box center [456, 570] width 313 height 14
